Goal: Information Seeking & Learning: Learn about a topic

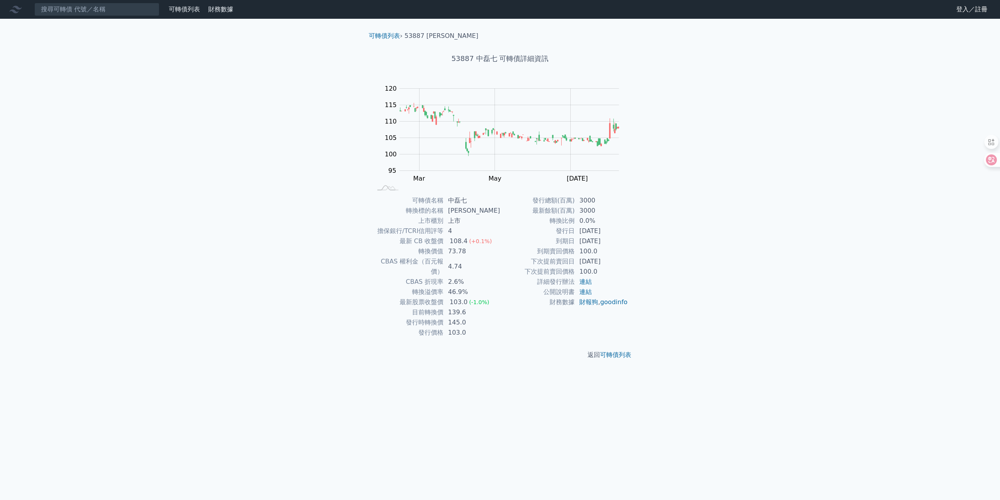
drag, startPoint x: 581, startPoint y: 242, endPoint x: 608, endPoint y: 241, distance: 27.0
click at [608, 241] on td "2028-12-06" at bounding box center [602, 241] width 54 height 10
drag, startPoint x: 578, startPoint y: 240, endPoint x: 620, endPoint y: 238, distance: 42.2
click at [620, 238] on td "2028-12-06" at bounding box center [602, 241] width 54 height 10
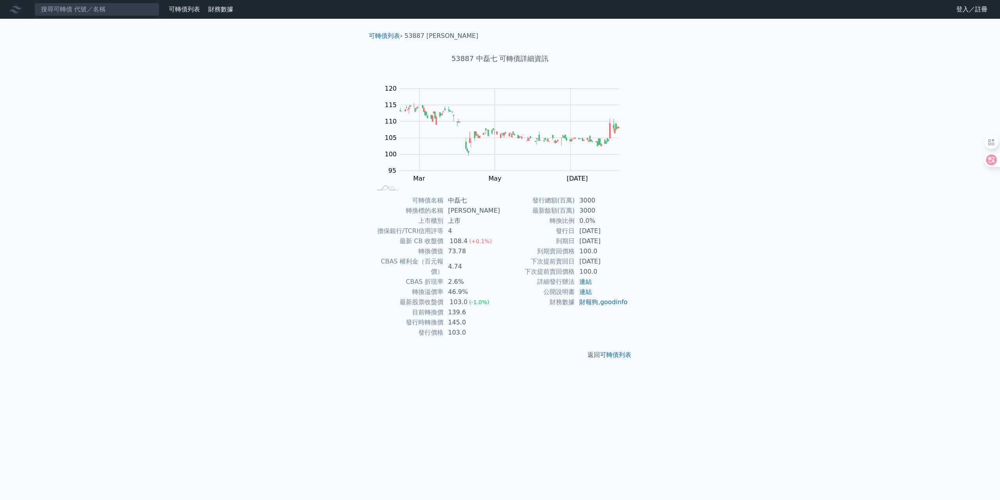
click at [620, 238] on td "2028-12-06" at bounding box center [602, 241] width 54 height 10
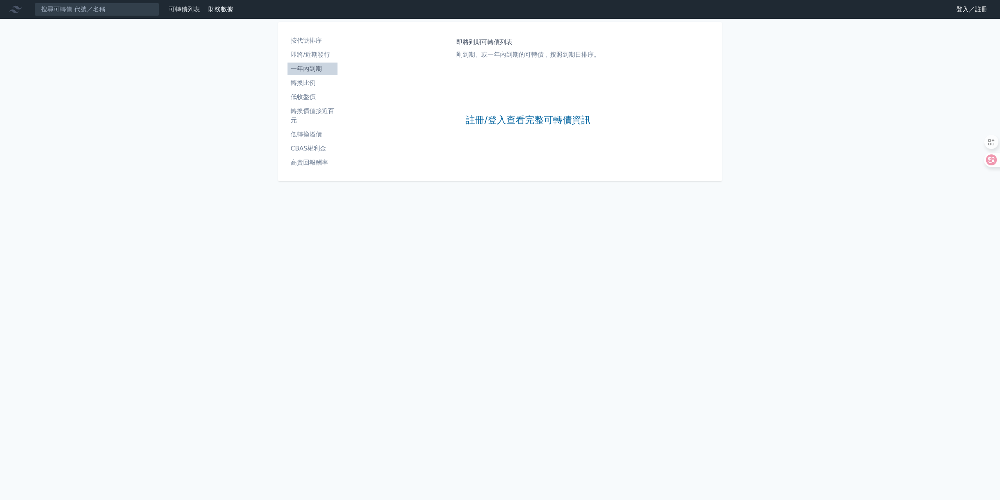
click at [315, 49] on link "即將/近期發行" at bounding box center [313, 54] width 50 height 13
click at [312, 45] on li "按代號排序" at bounding box center [313, 40] width 50 height 9
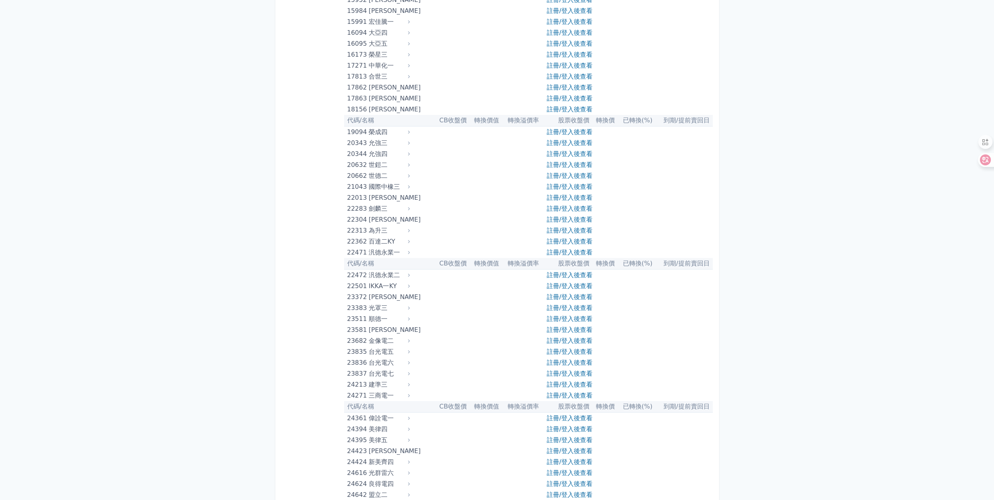
scroll to position [469, 0]
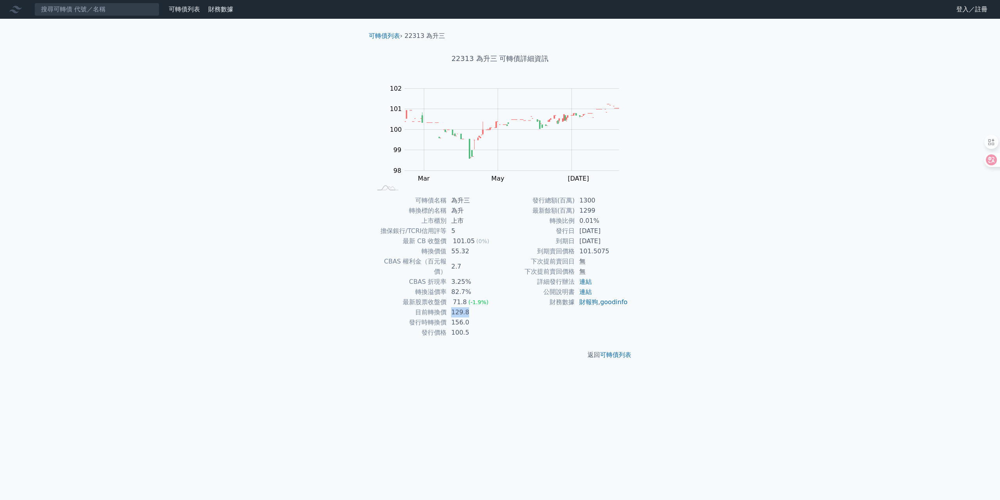
drag, startPoint x: 452, startPoint y: 301, endPoint x: 467, endPoint y: 303, distance: 15.0
click at [467, 307] on td "129.8" at bounding box center [474, 312] width 54 height 10
drag, startPoint x: 580, startPoint y: 223, endPoint x: 608, endPoint y: 223, distance: 27.4
click at [601, 223] on td "0.01%" at bounding box center [602, 221] width 54 height 10
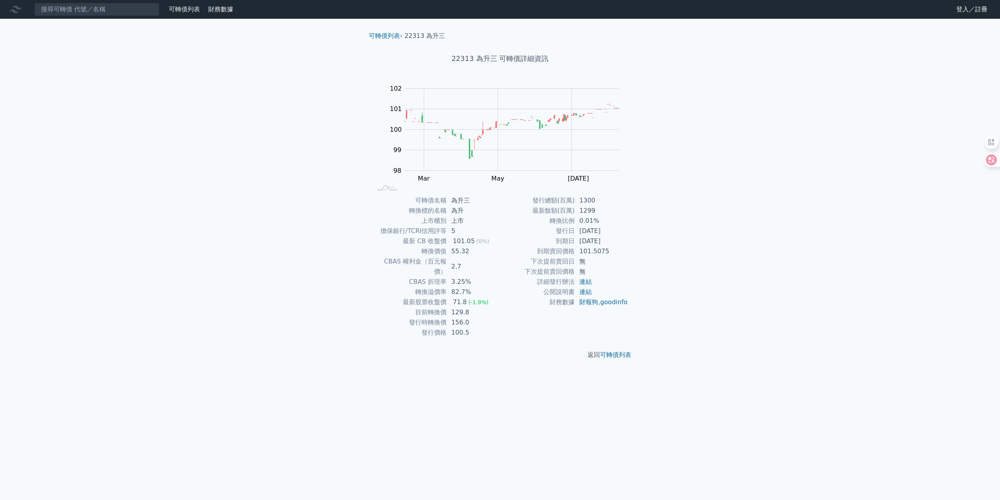
click at [645, 219] on div "可轉債列表 › 22313 為升三 22313 為升三 可轉債詳細資訊 Zoom Out 100.0 97.5 98 98.5 99 103 100 102 …" at bounding box center [500, 195] width 300 height 353
drag, startPoint x: 574, startPoint y: 227, endPoint x: 583, endPoint y: 225, distance: 9.3
click at [583, 225] on tbody "發行總額(百萬) 1300 最新餘額(百萬) 1299 轉換比例 0.01% 發行日 2022-08-29 到期日 2025-08-29 到期賣回價格 101…" at bounding box center [564, 251] width 128 height 112
click at [583, 225] on td "0.01%" at bounding box center [602, 221] width 54 height 10
drag, startPoint x: 577, startPoint y: 222, endPoint x: 596, endPoint y: 222, distance: 19.2
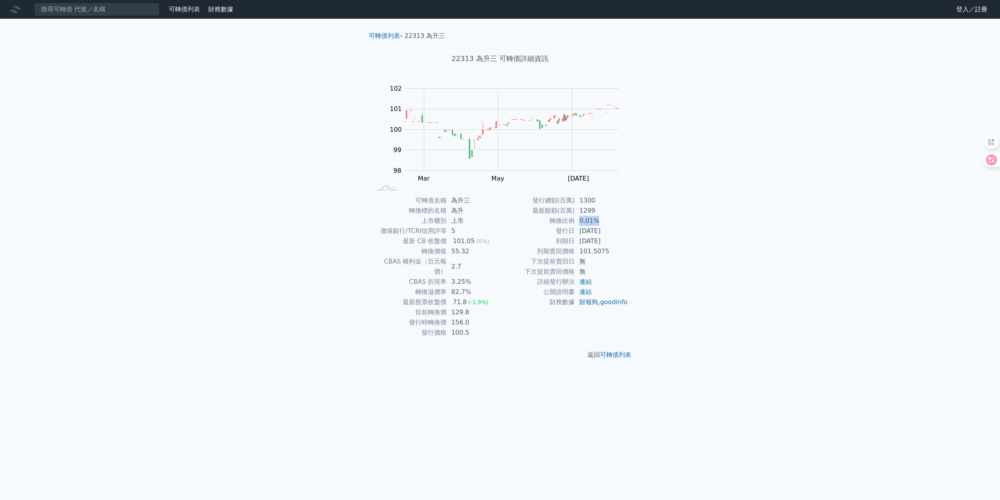
click at [596, 222] on td "0.01%" at bounding box center [602, 221] width 54 height 10
drag, startPoint x: 451, startPoint y: 249, endPoint x: 467, endPoint y: 251, distance: 15.7
click at [467, 251] on td "55.32" at bounding box center [474, 251] width 54 height 10
